Goal: Information Seeking & Learning: Learn about a topic

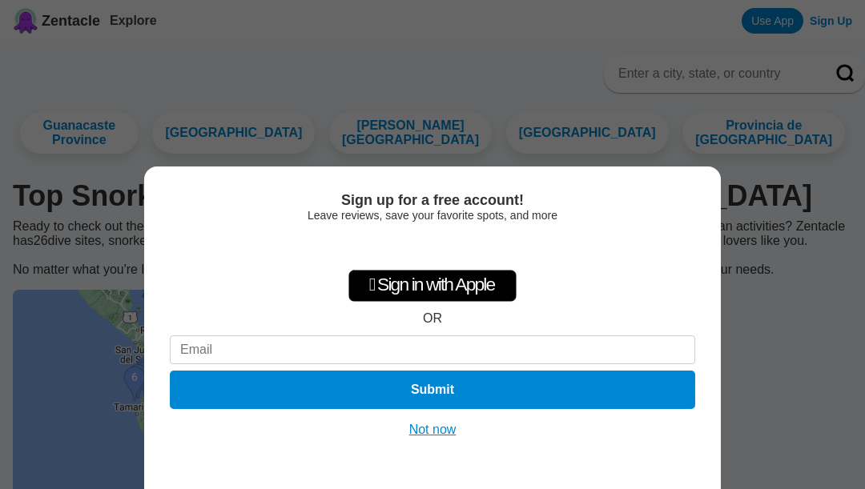
click at [441, 425] on button "Not now" at bounding box center [432, 430] width 57 height 16
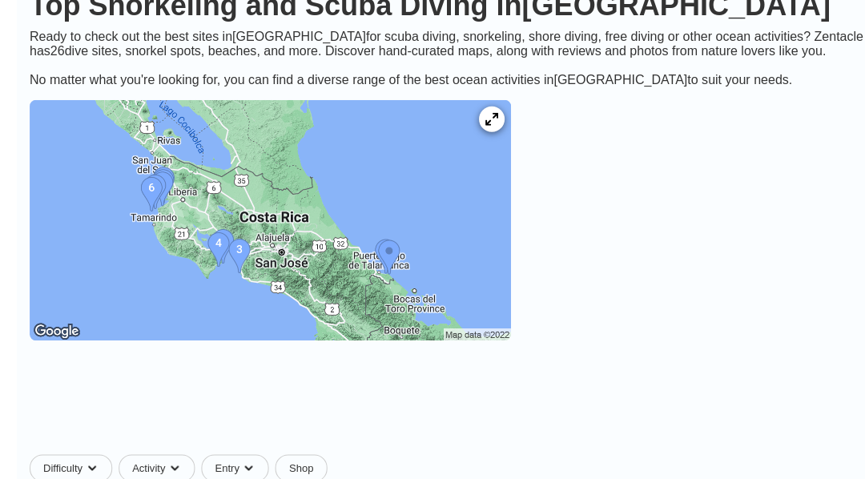
scroll to position [175, 0]
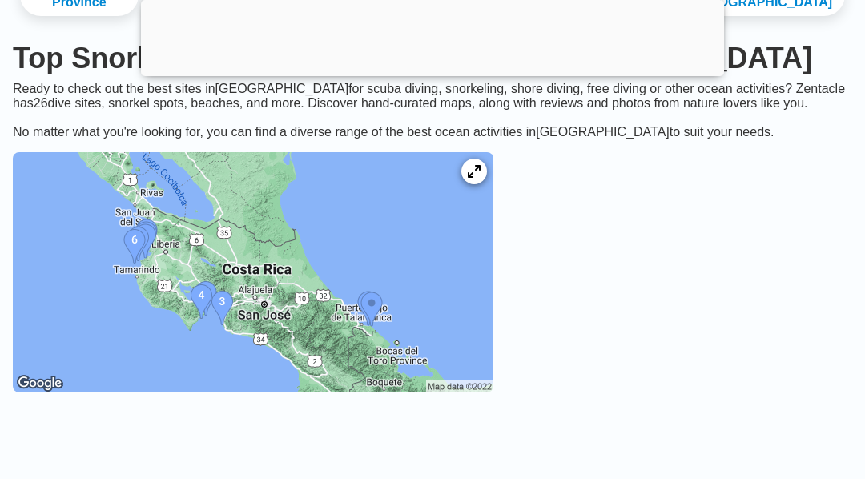
click at [129, 327] on img at bounding box center [253, 272] width 480 height 240
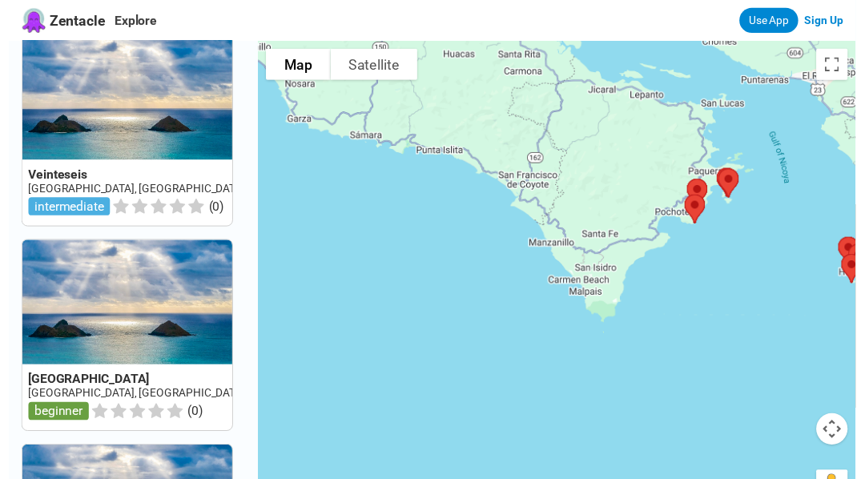
scroll to position [1473, 0]
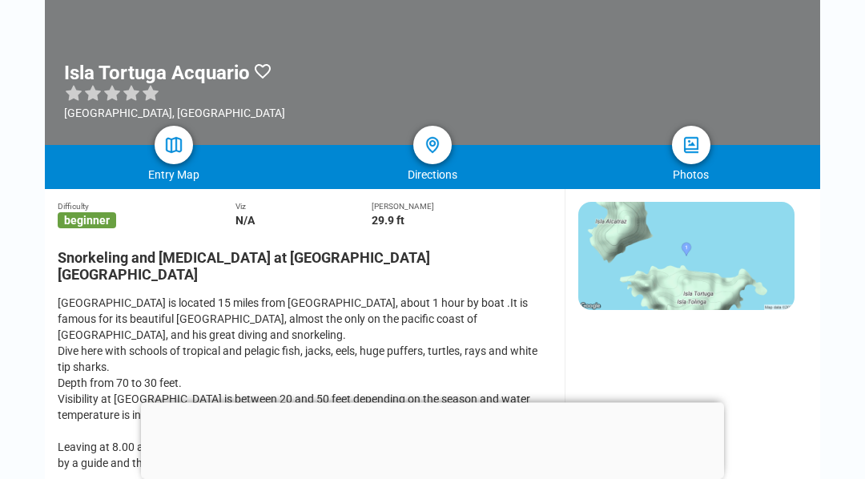
scroll to position [233, 0]
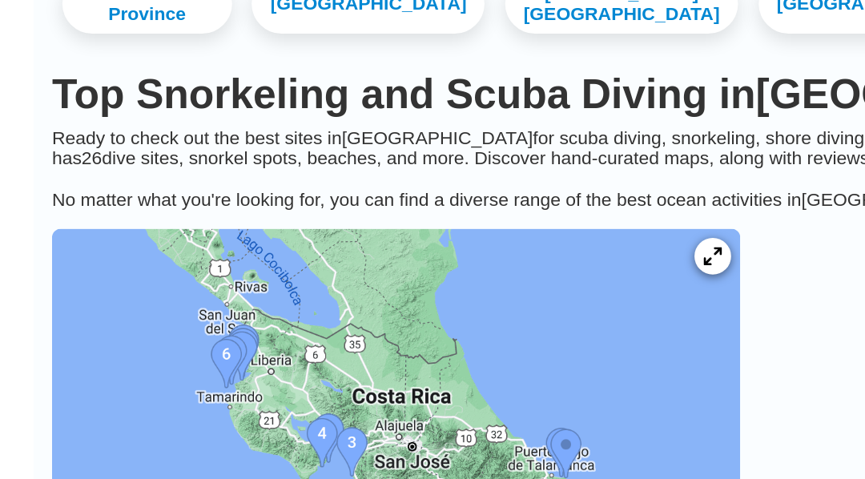
scroll to position [29, 0]
